Goal: Navigation & Orientation: Find specific page/section

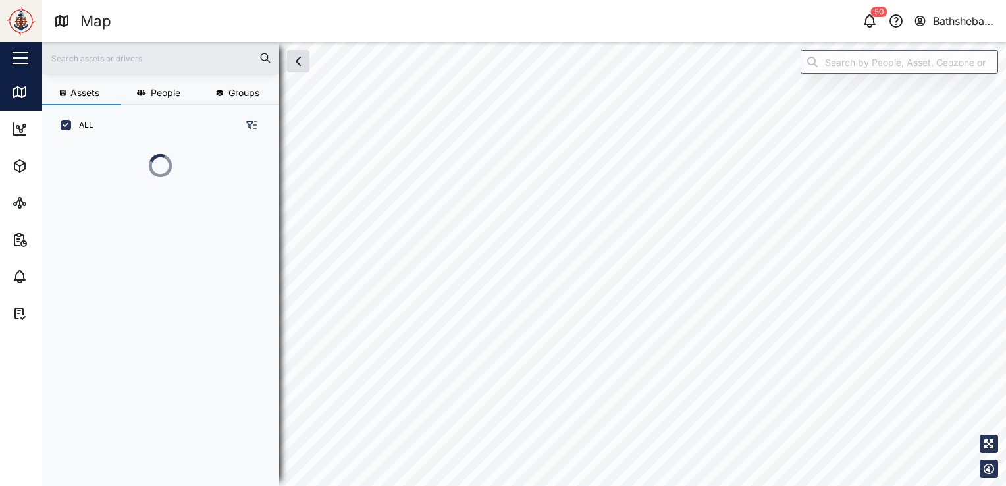
scroll to position [324, 205]
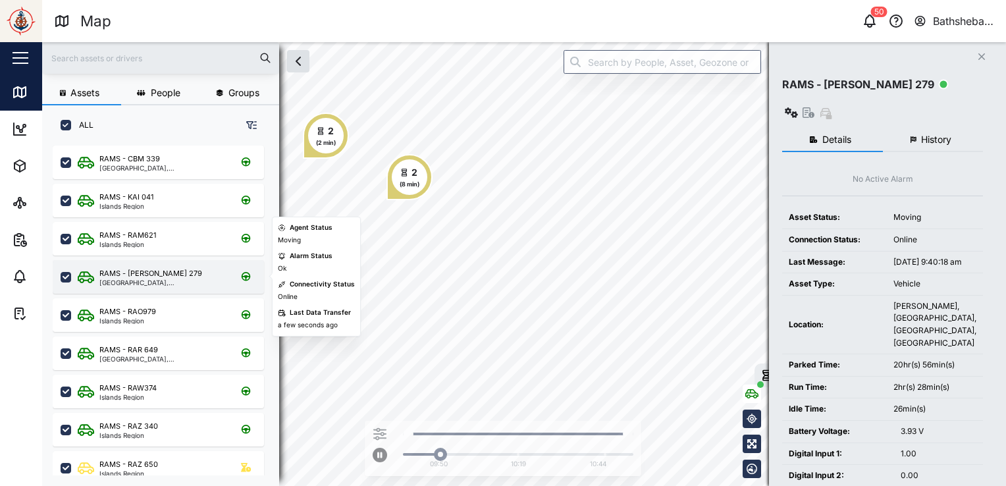
click at [173, 278] on div "RAMS - [PERSON_NAME] 279 [GEOGRAPHIC_DATA], [GEOGRAPHIC_DATA]" at bounding box center [167, 277] width 178 height 18
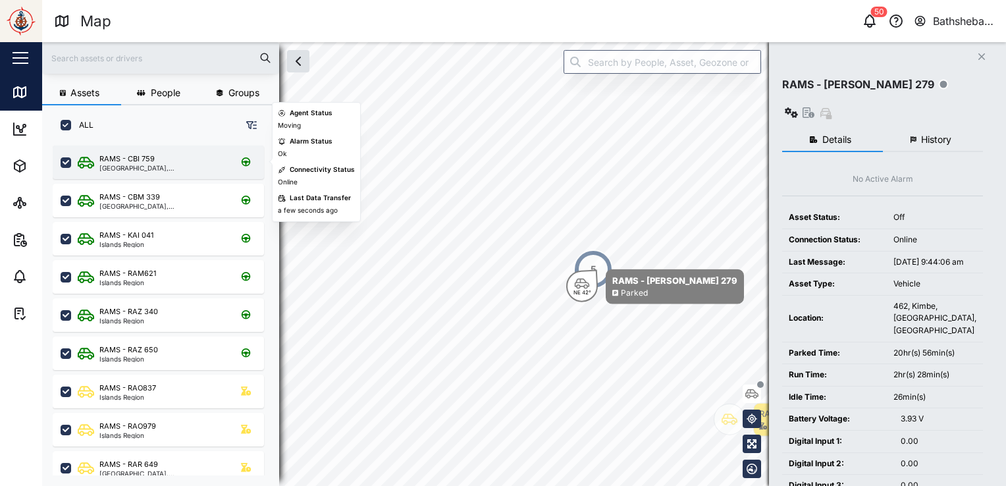
click at [162, 172] on div "RAMS - CBI 759 [GEOGRAPHIC_DATA], [GEOGRAPHIC_DATA]" at bounding box center [158, 162] width 211 height 34
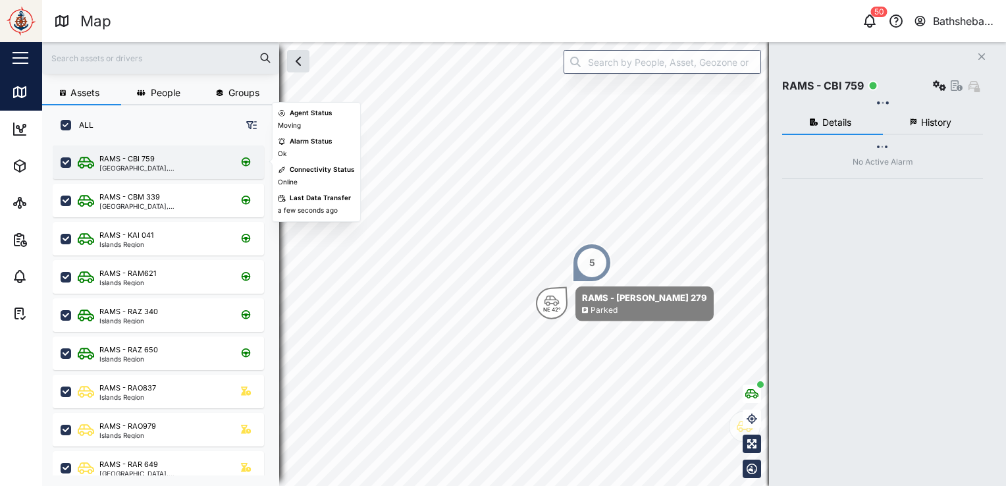
click at [163, 165] on div "[GEOGRAPHIC_DATA], [GEOGRAPHIC_DATA]" at bounding box center [162, 168] width 126 height 7
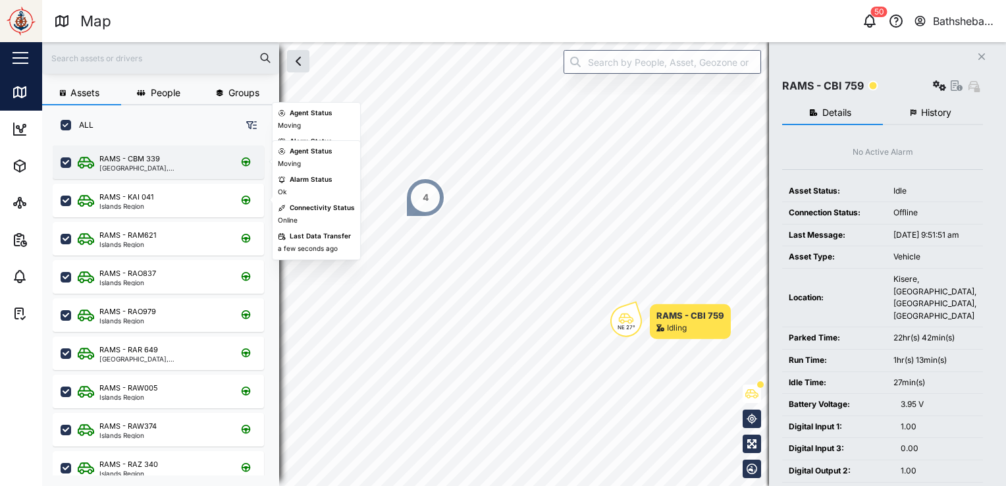
click at [153, 165] on div "[GEOGRAPHIC_DATA], [GEOGRAPHIC_DATA]" at bounding box center [162, 168] width 126 height 7
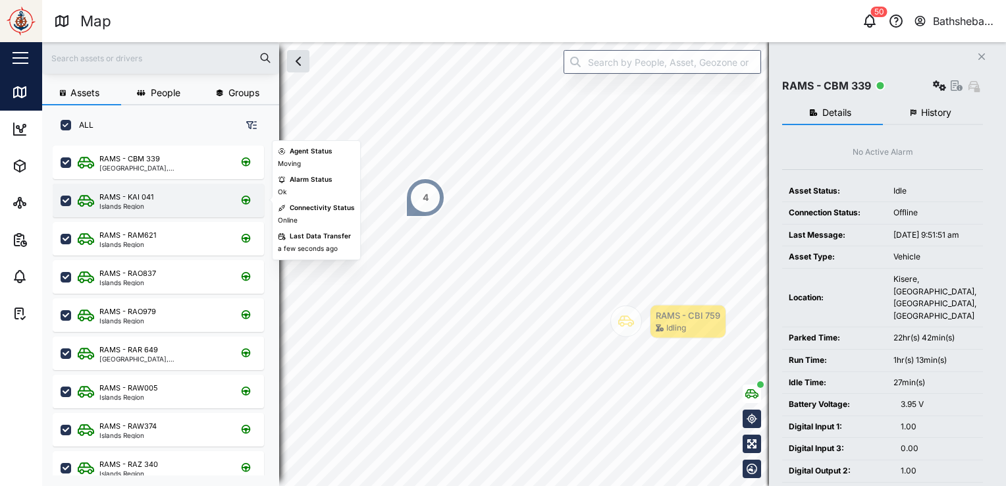
click at [158, 204] on div "RAMS - [GEOGRAPHIC_DATA]" at bounding box center [167, 200] width 178 height 18
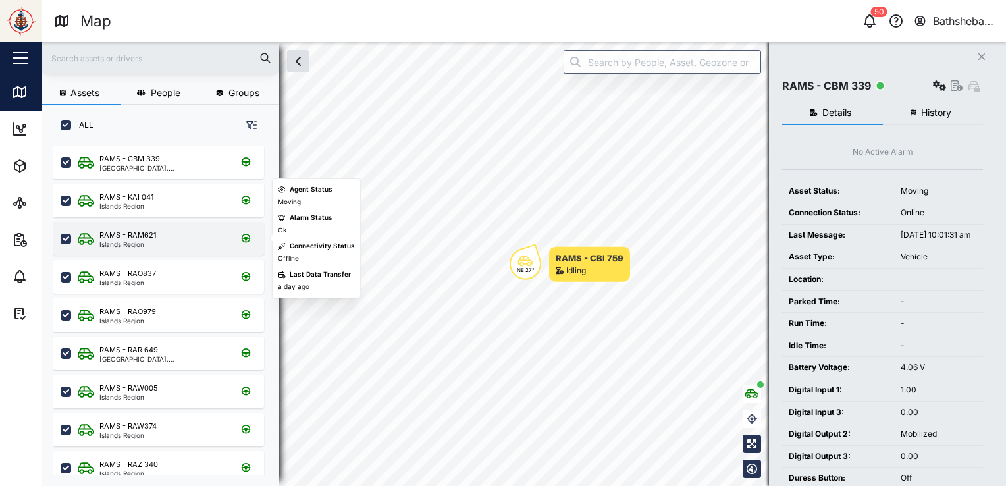
click at [159, 238] on div "RAMS - [GEOGRAPHIC_DATA]" at bounding box center [167, 239] width 178 height 18
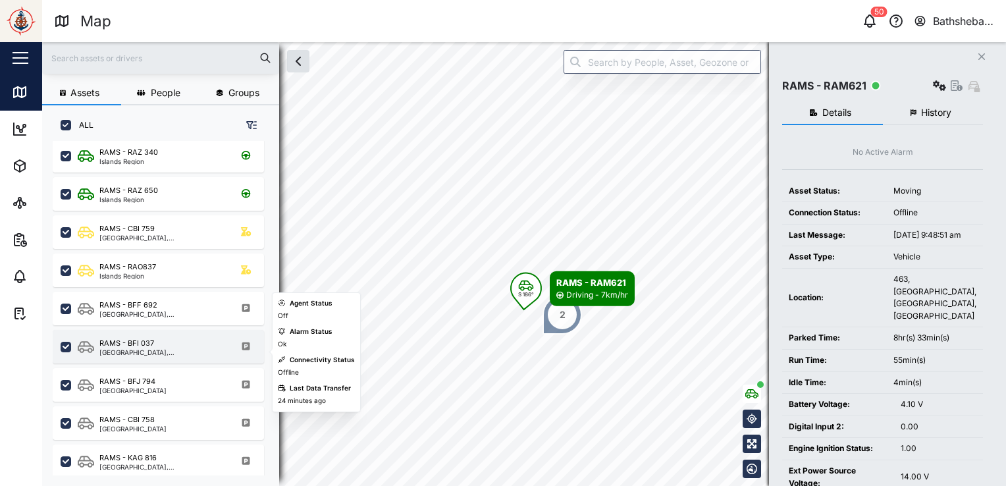
scroll to position [263, 0]
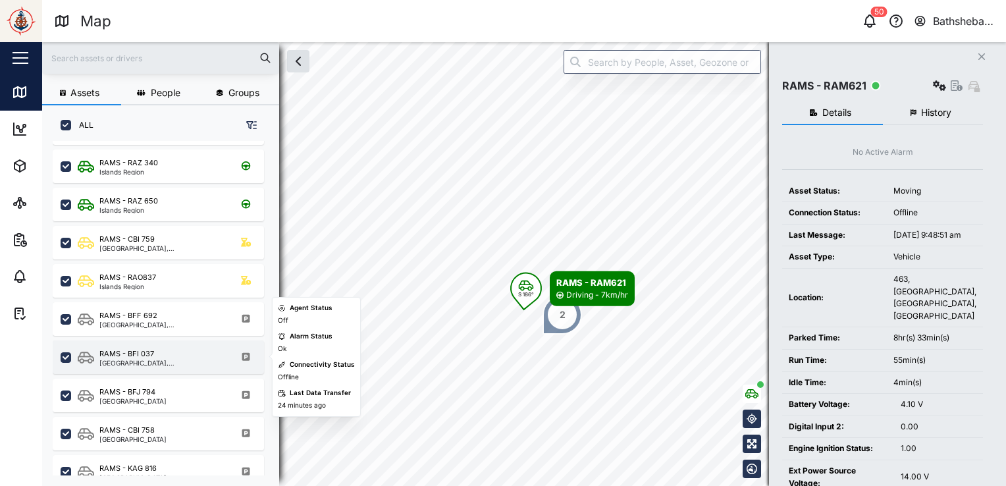
click at [142, 357] on div "RAMS - BFI 037" at bounding box center [126, 353] width 55 height 11
